Goal: Information Seeking & Learning: Check status

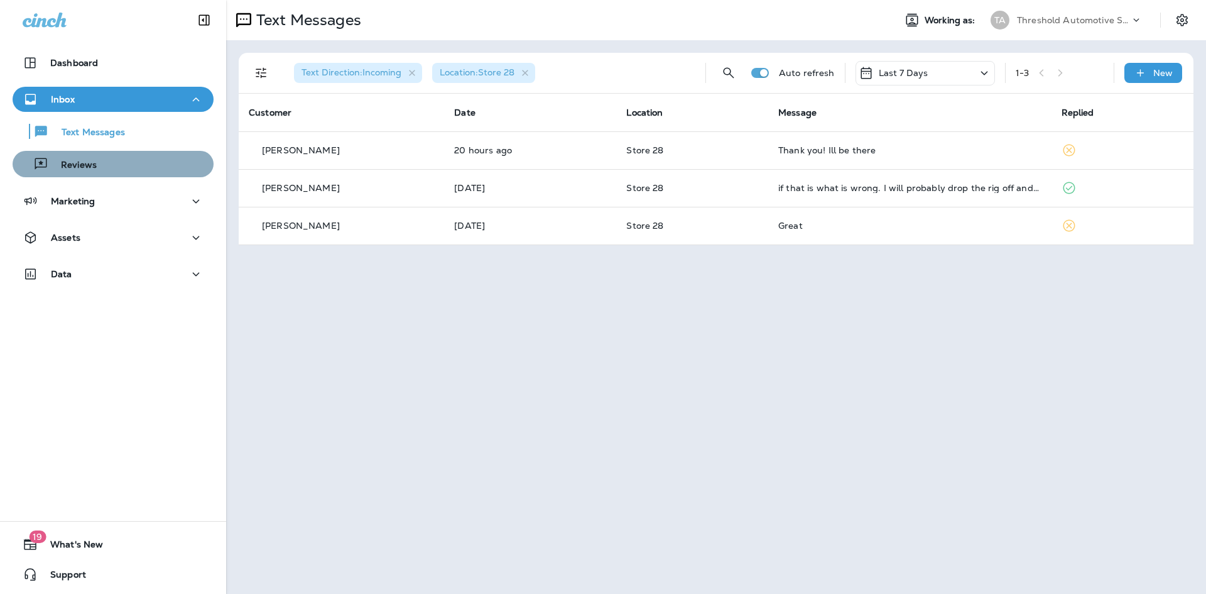
click at [123, 174] on button "Reviews" at bounding box center [113, 164] width 201 height 26
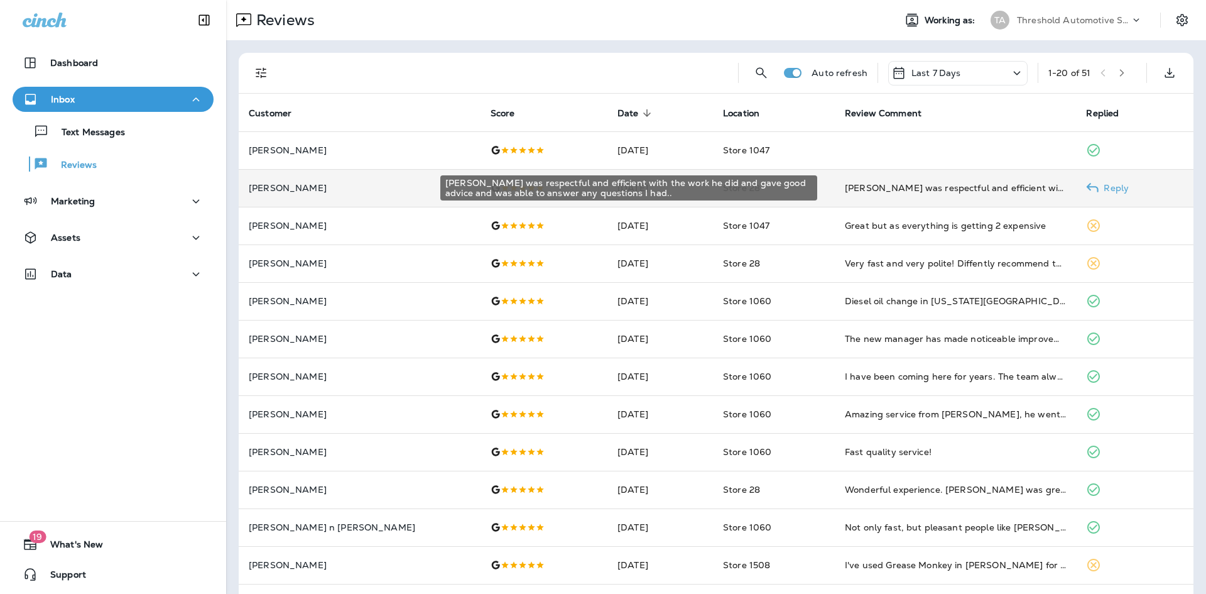
click at [980, 186] on div "[PERSON_NAME] was respectful and efficient with the work he did and gave good a…" at bounding box center [956, 188] width 222 height 13
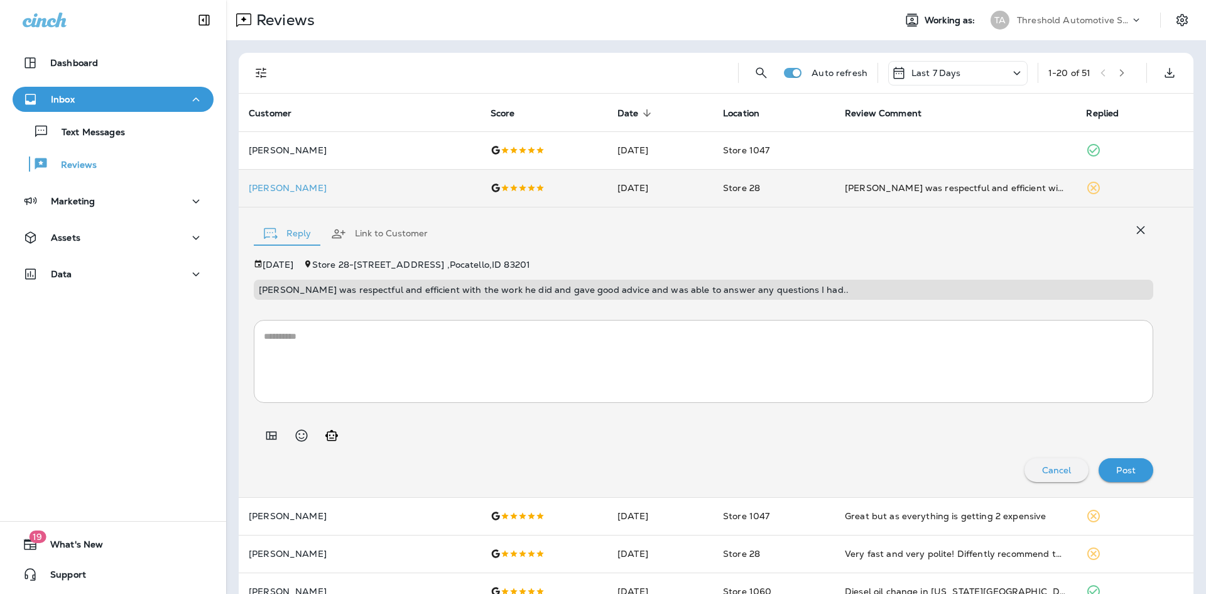
click at [1133, 236] on icon "button" at bounding box center [1140, 229] width 15 height 15
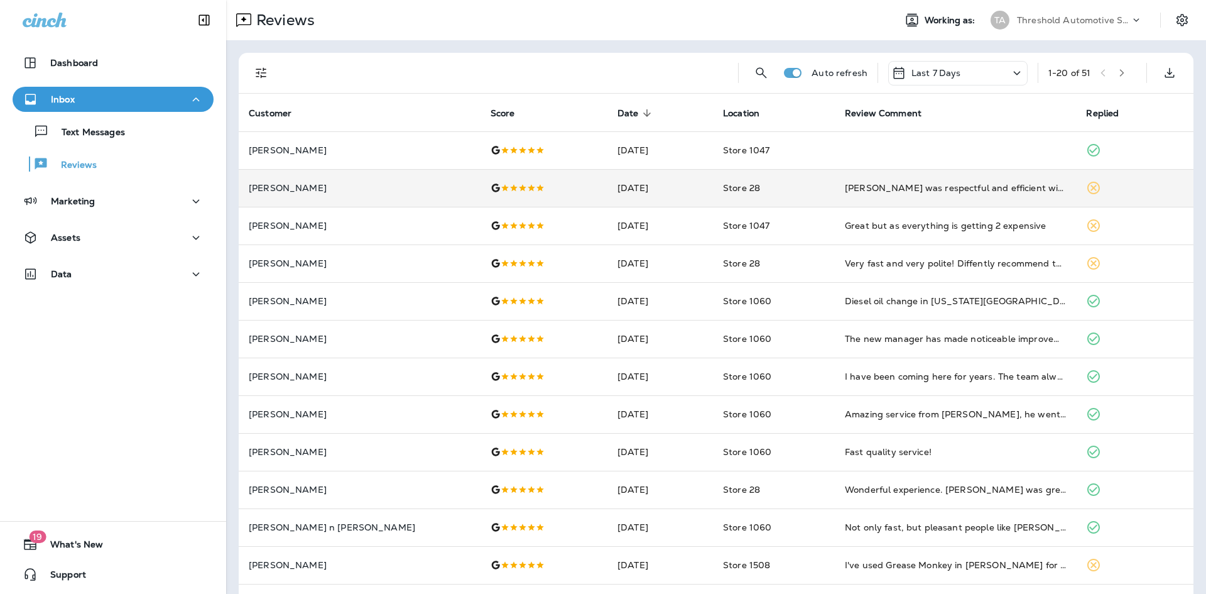
click at [256, 70] on icon "Filters" at bounding box center [261, 73] width 11 height 11
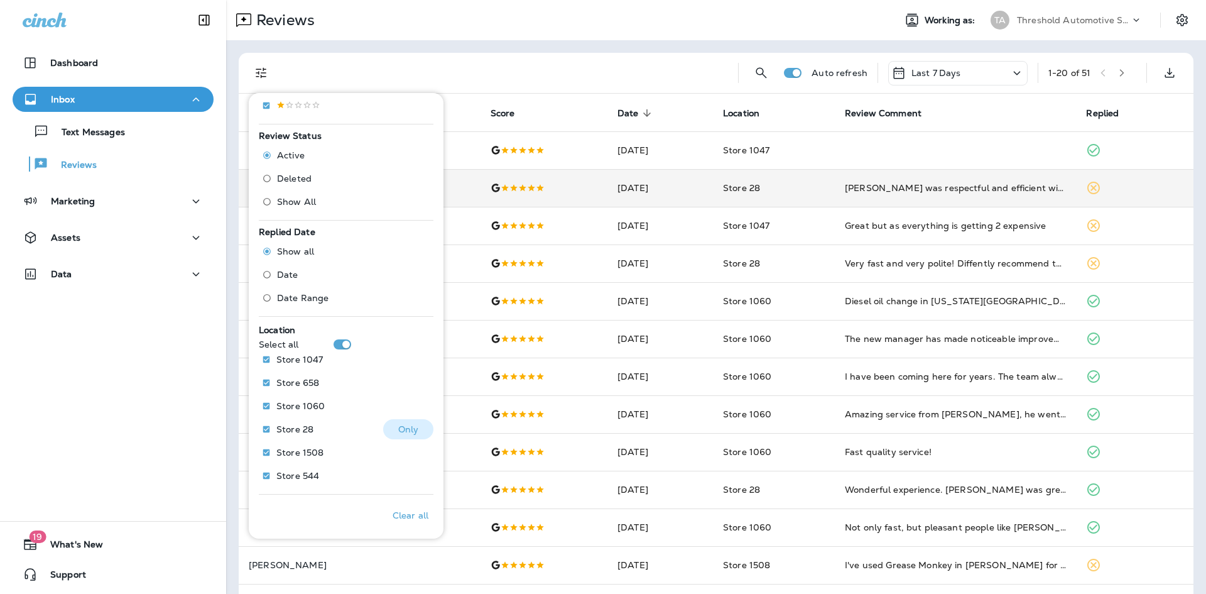
scroll to position [345, 0]
click at [415, 426] on button "Only" at bounding box center [408, 427] width 50 height 20
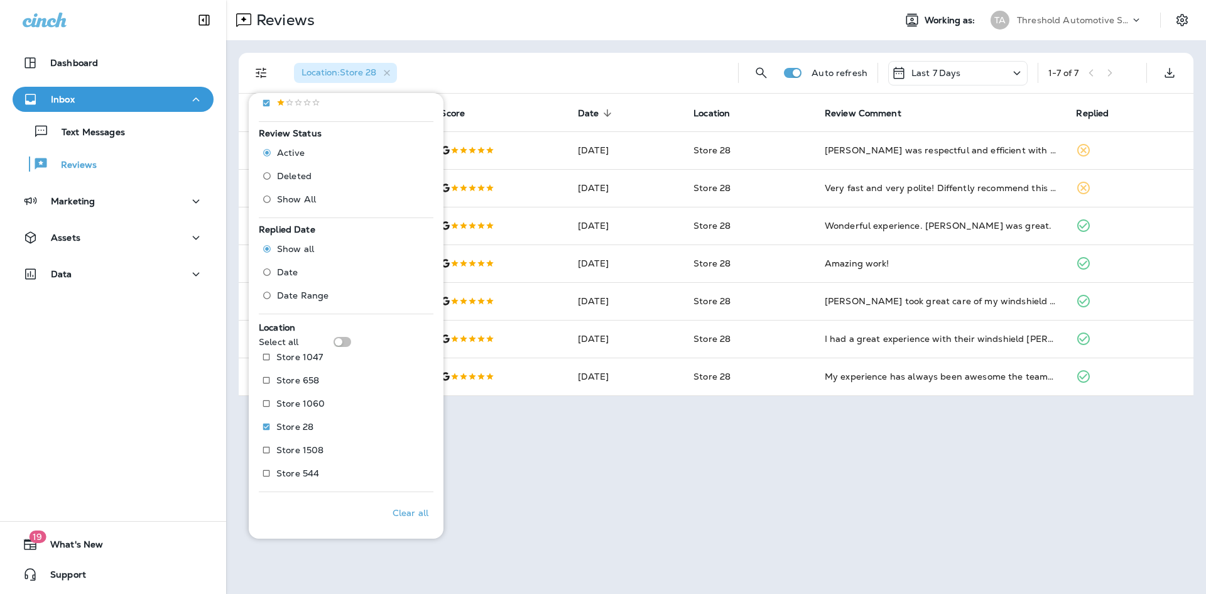
click at [681, 502] on div "Reviews Working as: TA Threshold Automotive Service dba Grease Monkey Location …" at bounding box center [716, 297] width 980 height 594
